Goal: Information Seeking & Learning: Understand process/instructions

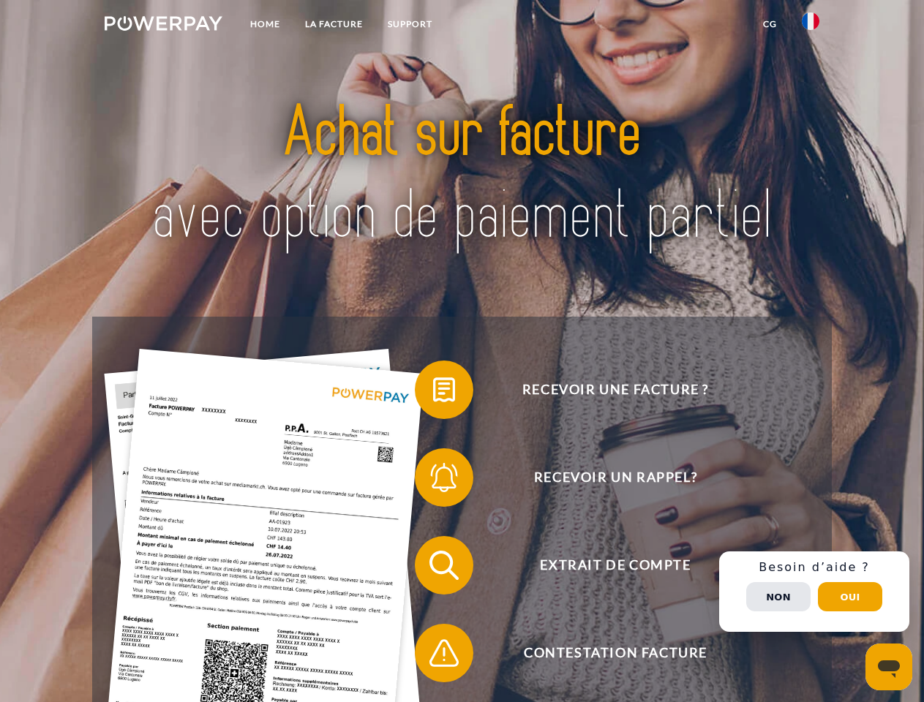
click at [163, 26] on img at bounding box center [164, 23] width 118 height 15
click at [811, 26] on img at bounding box center [811, 21] width 18 height 18
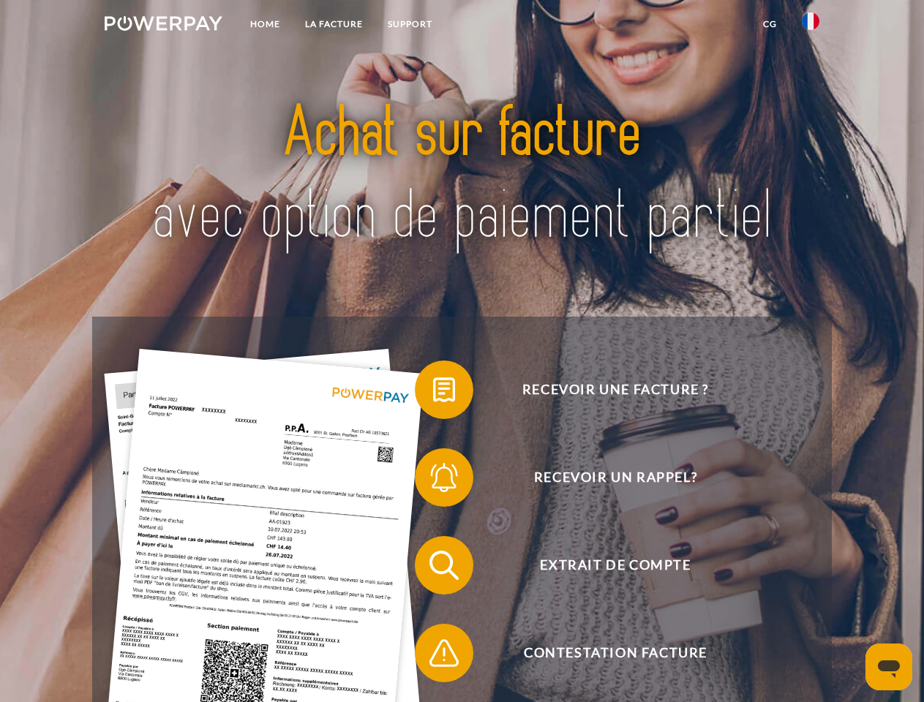
click at [770, 24] on link "CG" at bounding box center [770, 24] width 39 height 26
click at [433, 393] on span at bounding box center [422, 389] width 73 height 73
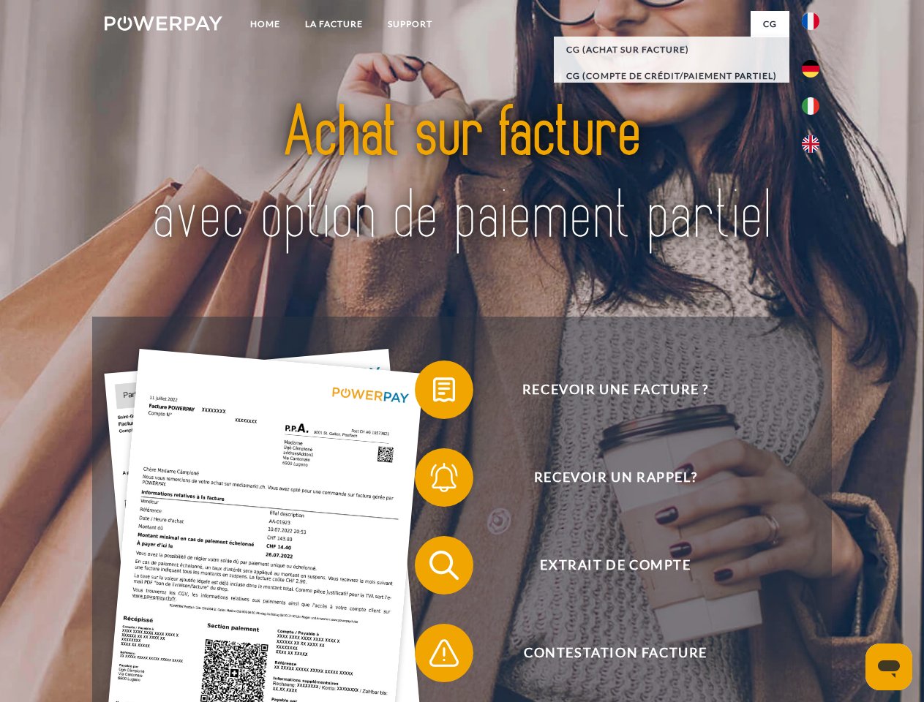
click at [433, 481] on span at bounding box center [422, 477] width 73 height 73
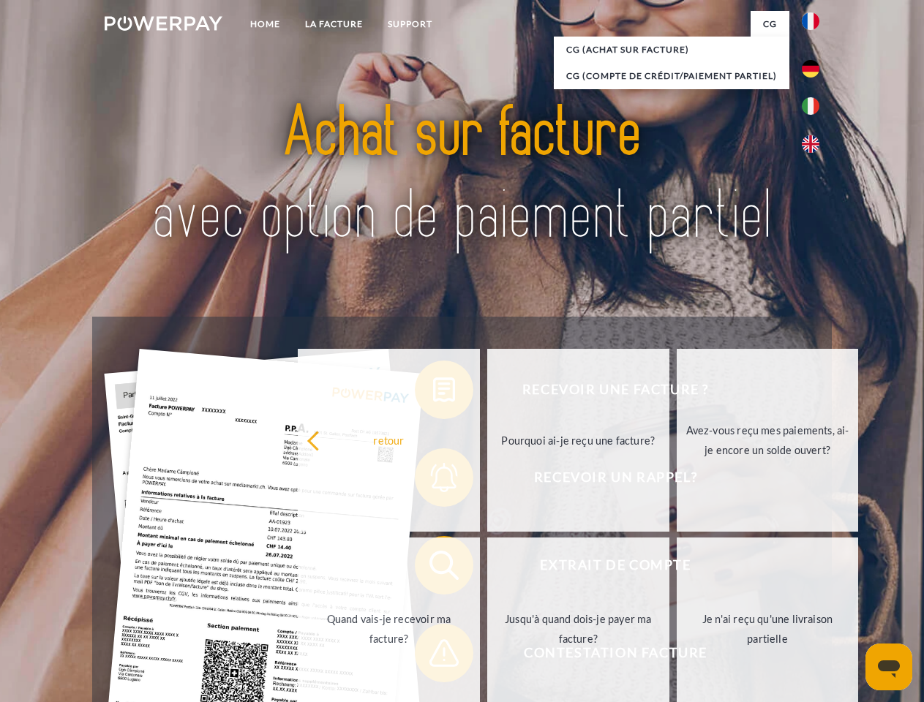
click at [487, 568] on link "Jusqu'à quand dois-je payer ma facture?" at bounding box center [578, 629] width 182 height 183
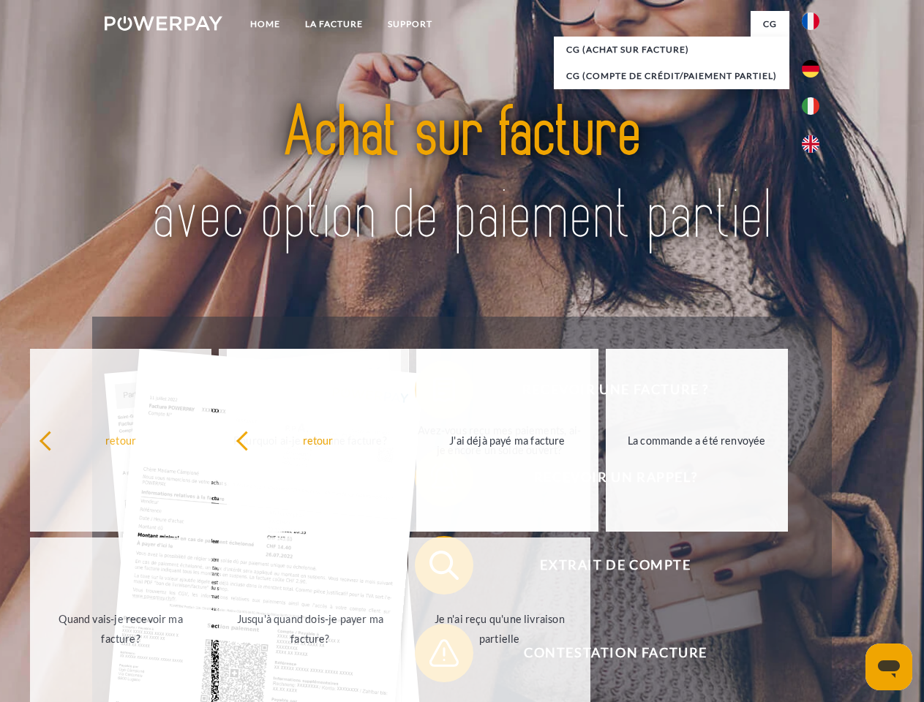
click at [433, 656] on span at bounding box center [422, 653] width 73 height 73
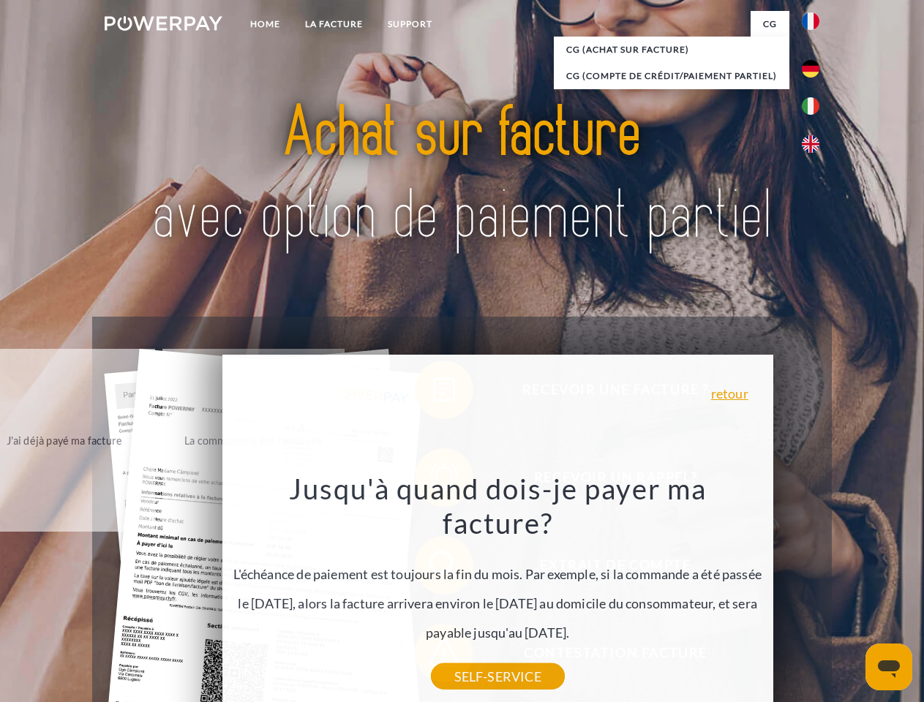
click at [814, 592] on div "Recevoir une facture ? Recevoir un rappel? Extrait de compte retour" at bounding box center [461, 609] width 739 height 585
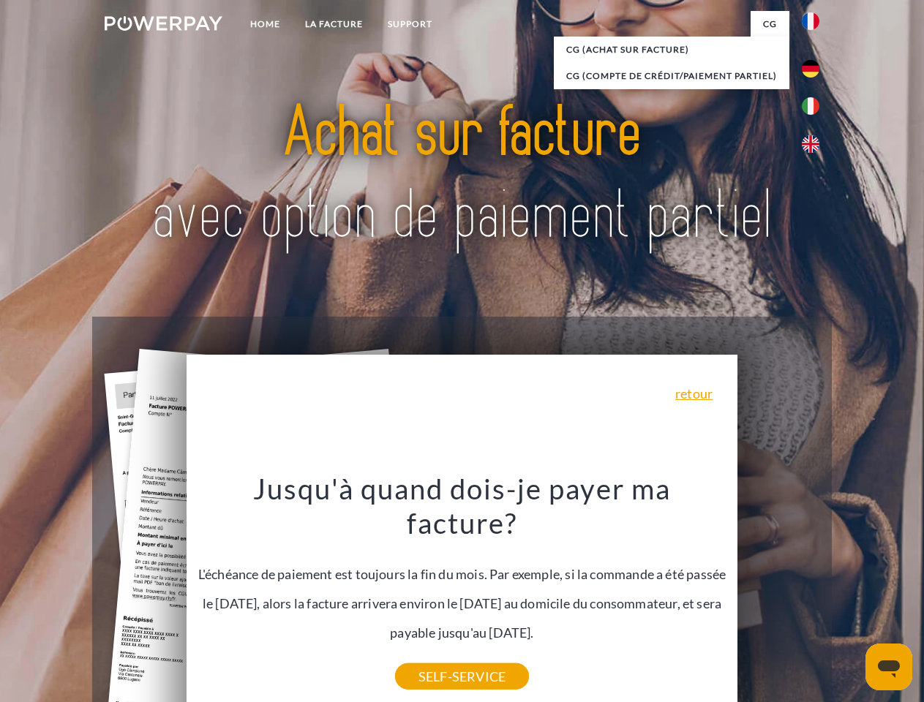
click at [778, 595] on span "Extrait de compte" at bounding box center [615, 565] width 359 height 59
click at [850, 597] on header "Home LA FACTURE Support" at bounding box center [462, 505] width 924 height 1010
